Goal: Information Seeking & Learning: Learn about a topic

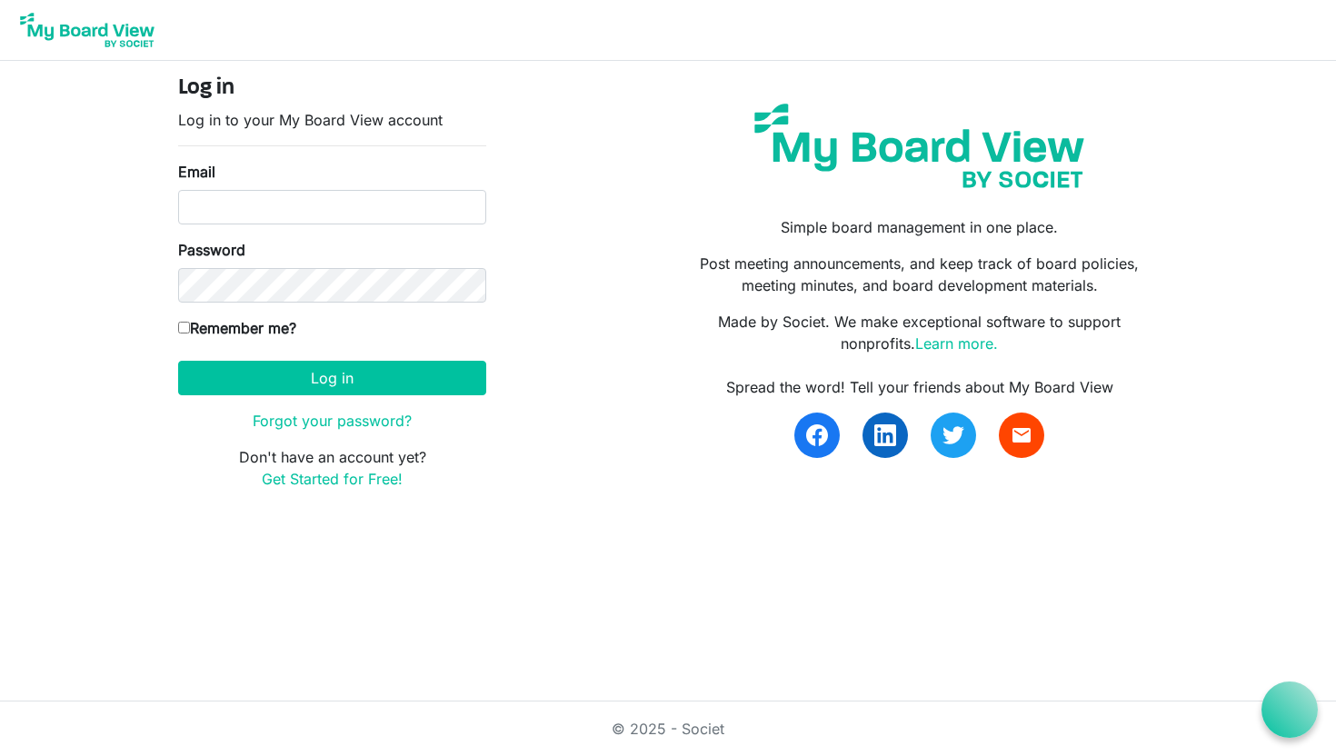
click at [130, 36] on img at bounding box center [87, 29] width 145 height 45
click at [984, 344] on link "Learn more." at bounding box center [956, 343] width 83 height 18
